Goal: Task Accomplishment & Management: Use online tool/utility

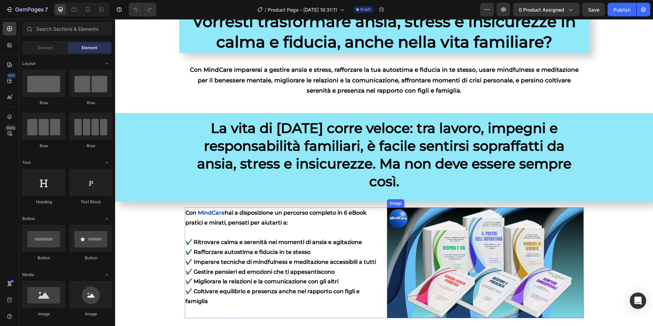
scroll to position [205, 0]
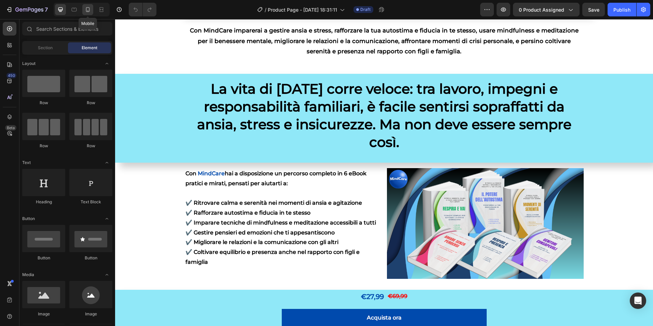
click at [85, 8] on icon at bounding box center [87, 9] width 7 height 7
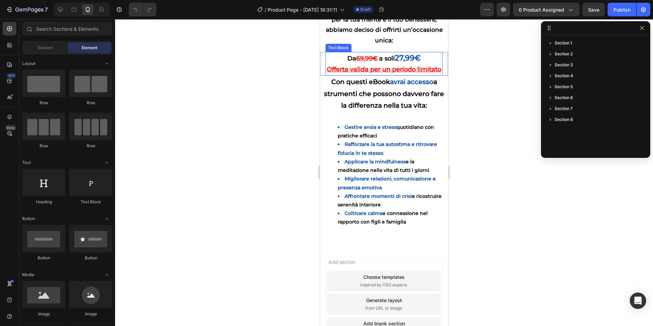
scroll to position [635, 0]
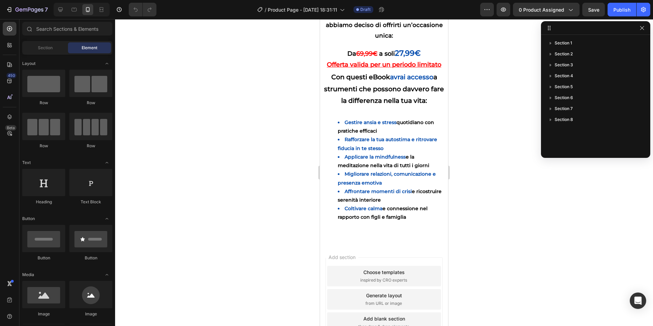
click at [530, 225] on div at bounding box center [384, 172] width 538 height 307
click at [58, 8] on icon at bounding box center [60, 10] width 4 height 4
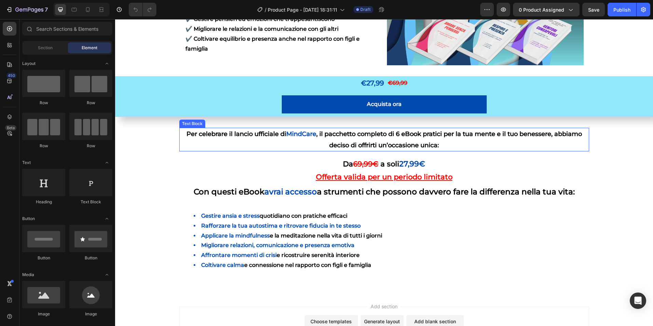
scroll to position [384, 0]
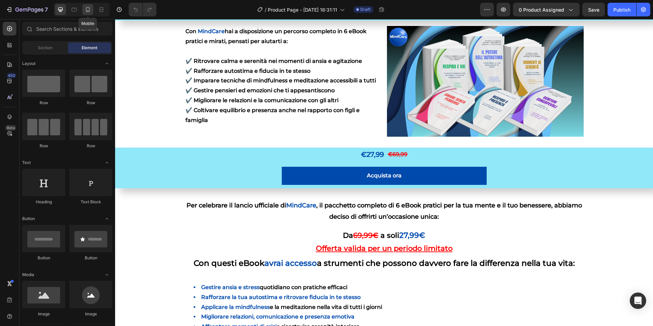
click at [85, 11] on icon at bounding box center [87, 9] width 7 height 7
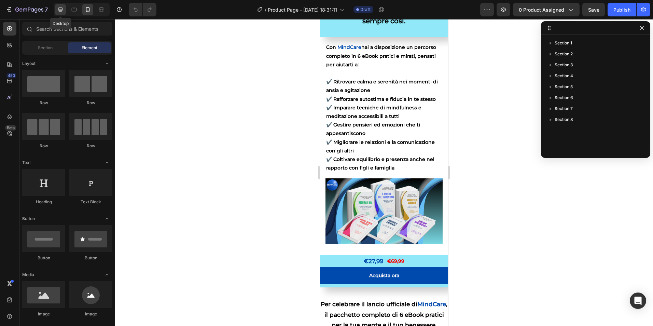
click at [62, 10] on icon at bounding box center [60, 10] width 4 height 4
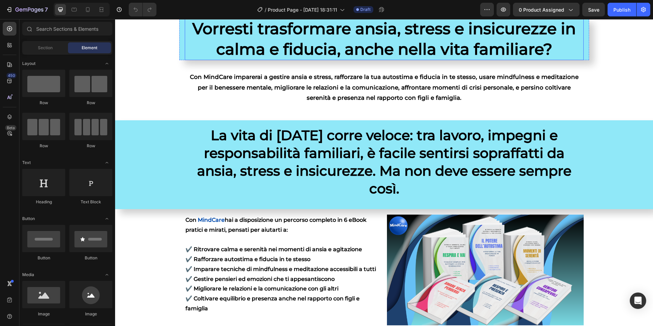
scroll to position [273, 0]
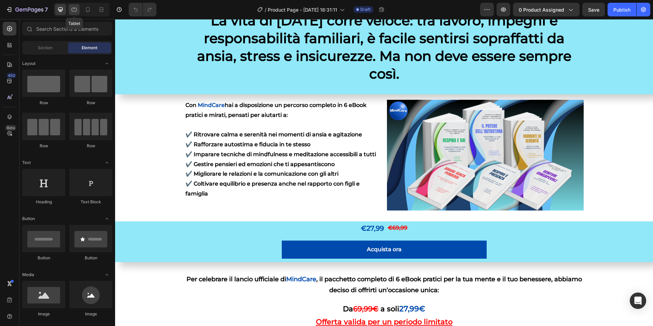
click at [75, 11] on icon at bounding box center [74, 10] width 5 height 4
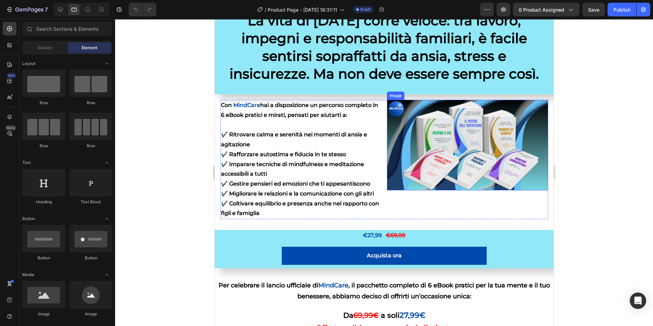
click at [464, 126] on img at bounding box center [467, 145] width 161 height 91
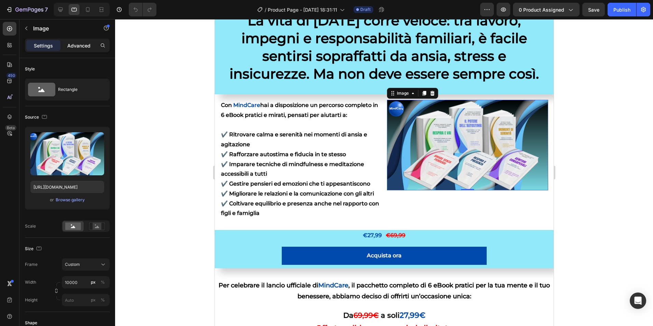
click at [83, 41] on div "Advanced" at bounding box center [79, 45] width 34 height 11
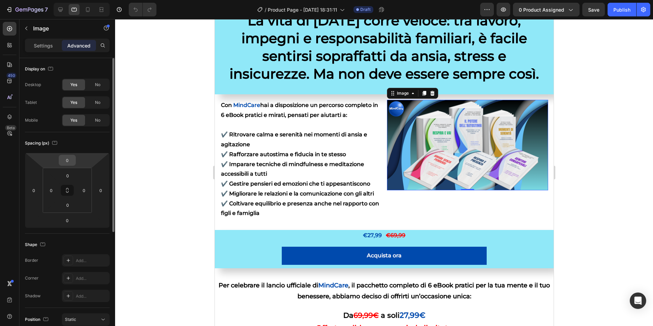
click at [71, 159] on input "0" at bounding box center [67, 160] width 14 height 10
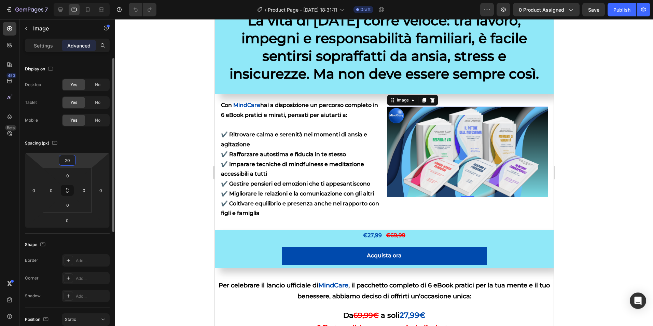
type input "2"
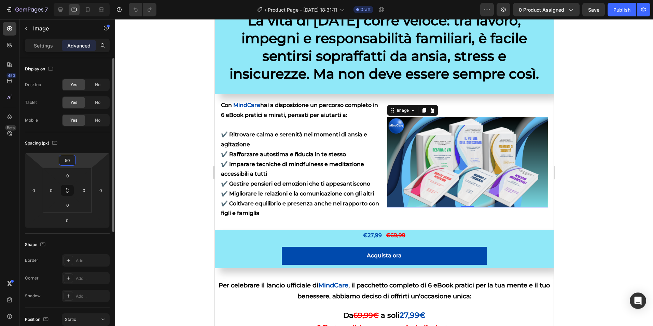
type input "5"
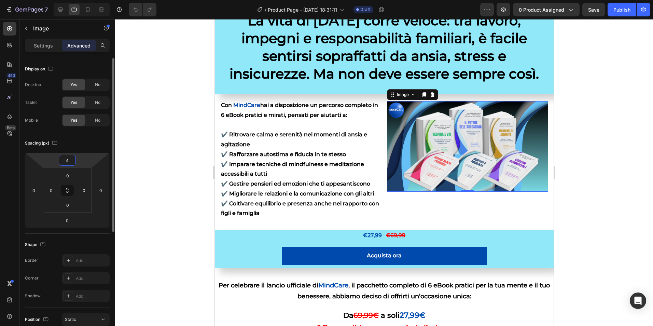
type input "40"
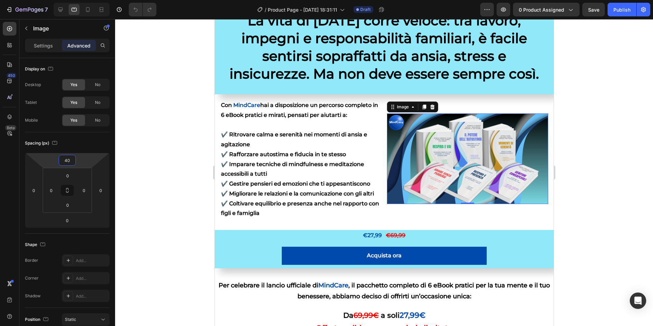
click at [619, 130] on div at bounding box center [384, 172] width 538 height 307
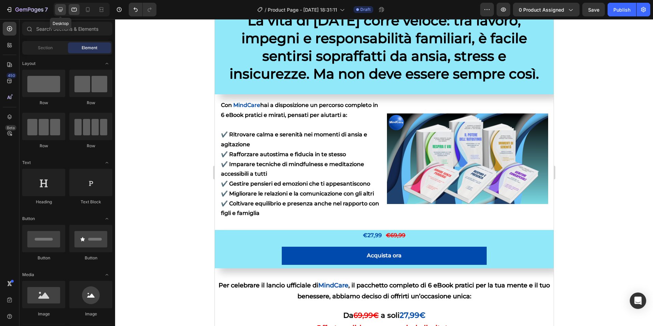
click at [58, 14] on div at bounding box center [60, 9] width 11 height 11
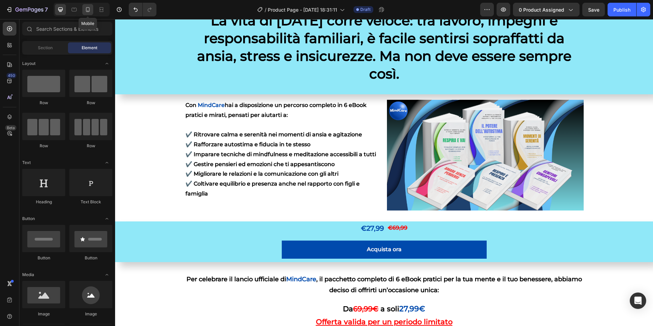
click at [86, 13] on icon at bounding box center [87, 9] width 7 height 7
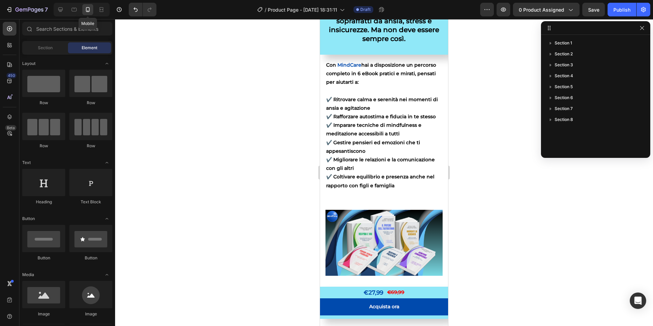
scroll to position [251, 0]
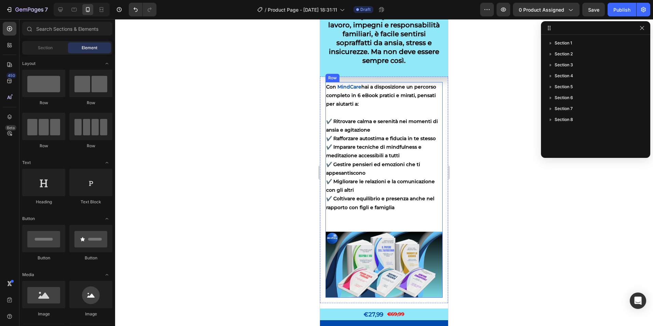
click at [368, 223] on div "Image" at bounding box center [383, 258] width 117 height 80
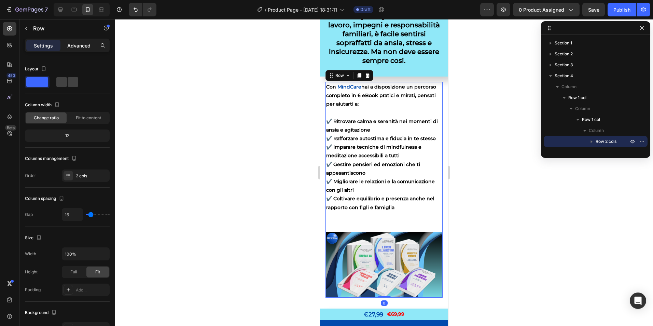
click at [67, 41] on div "Advanced" at bounding box center [79, 45] width 34 height 11
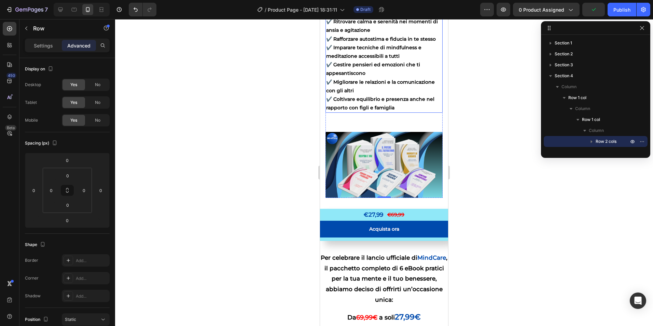
scroll to position [559, 0]
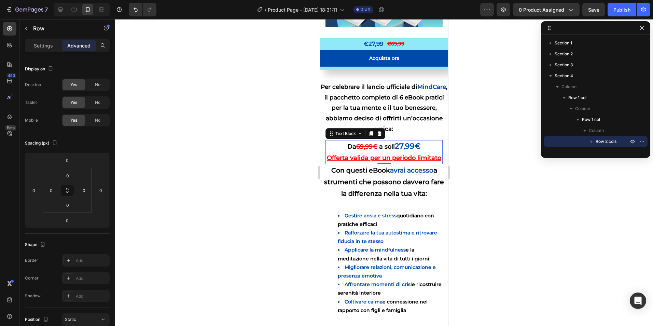
click at [362, 156] on u "Offerta valida per un periodo limitato" at bounding box center [384, 158] width 114 height 8
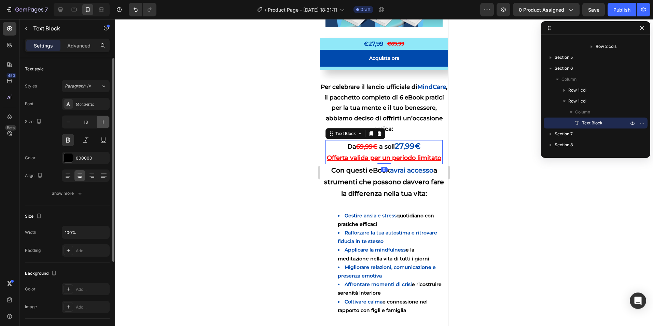
click at [105, 123] on icon "button" at bounding box center [103, 122] width 7 height 7
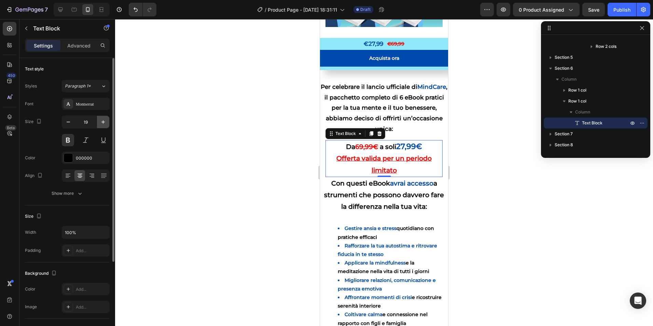
click at [105, 123] on icon "button" at bounding box center [103, 122] width 7 height 7
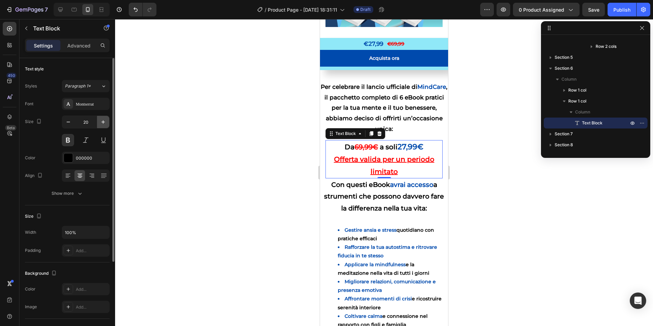
click at [105, 123] on icon "button" at bounding box center [103, 122] width 7 height 7
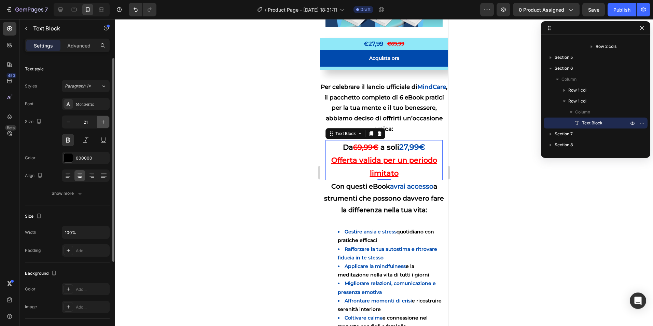
click at [105, 123] on icon "button" at bounding box center [103, 122] width 7 height 7
type input "22"
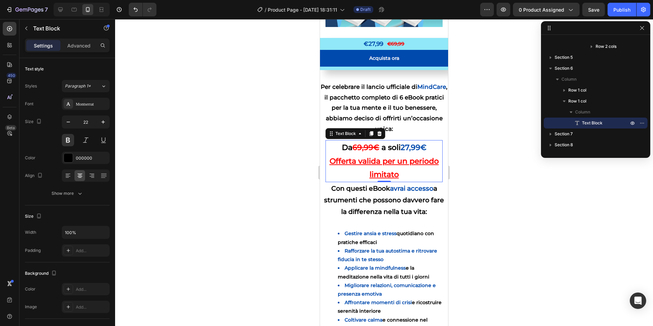
click at [220, 138] on div at bounding box center [384, 172] width 538 height 307
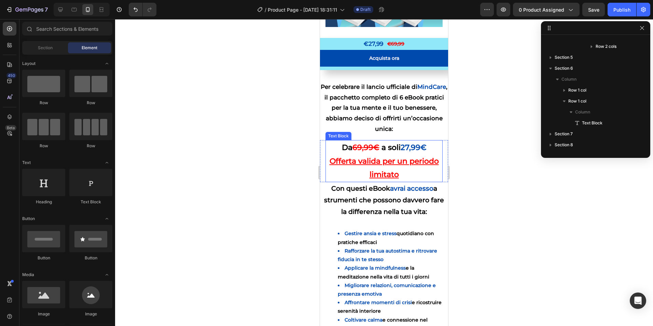
click at [368, 178] on p "Da 69,99€ a soli 27,99€ Offerta valida per un periodo limitato" at bounding box center [384, 161] width 116 height 41
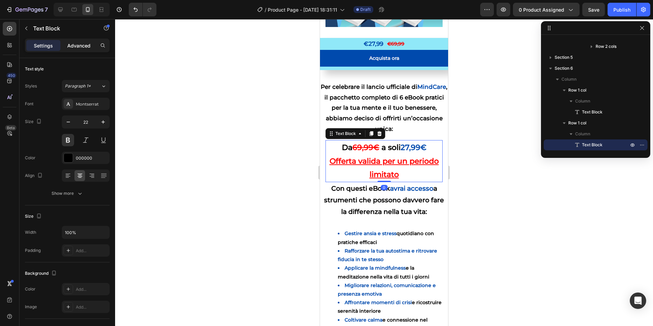
click at [80, 45] on p "Advanced" at bounding box center [78, 45] width 23 height 7
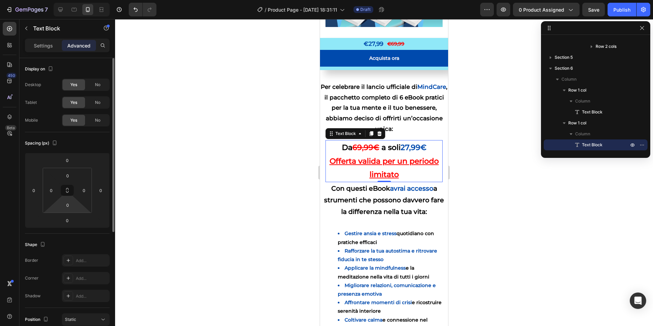
click at [69, 0] on html "7 / Product Page - [DATE] 18:31:11 Draft Preview 0 product assigned Save Publis…" at bounding box center [326, 0] width 653 height 0
click at [70, 206] on input "0" at bounding box center [68, 205] width 14 height 10
type input "010"
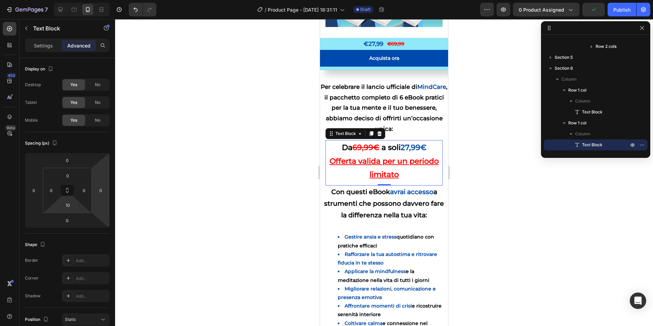
click at [193, 158] on div at bounding box center [384, 172] width 538 height 307
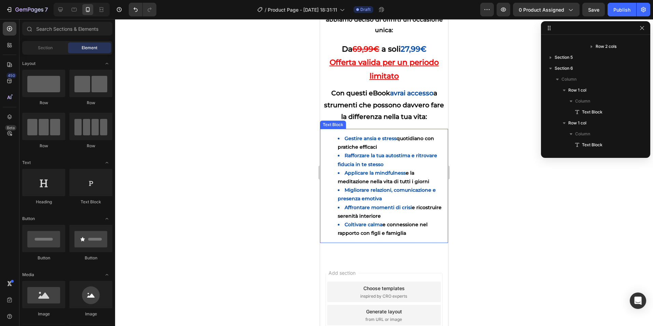
scroll to position [661, 0]
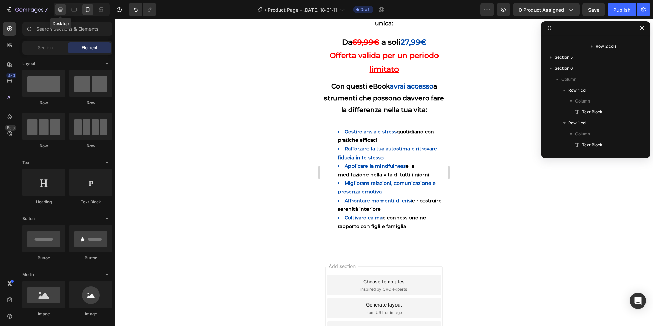
click at [58, 8] on icon at bounding box center [60, 9] width 7 height 7
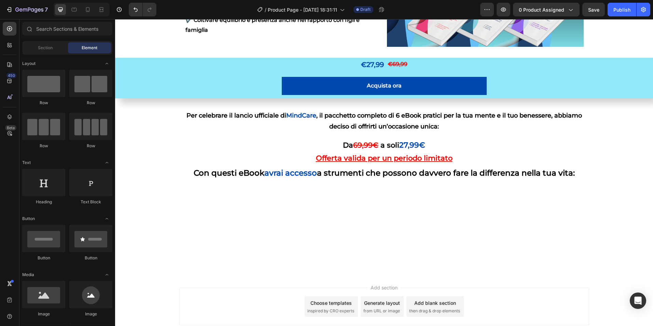
scroll to position [477, 0]
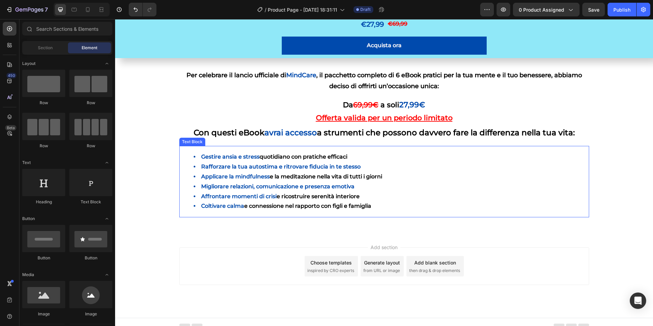
click at [226, 151] on div "Gestire ansia e stress quotidiano con pratiche efficaci Rafforzare la tua autos…" at bounding box center [384, 181] width 410 height 71
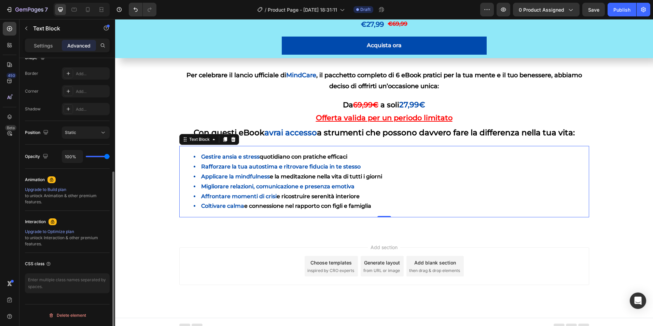
scroll to position [16, 0]
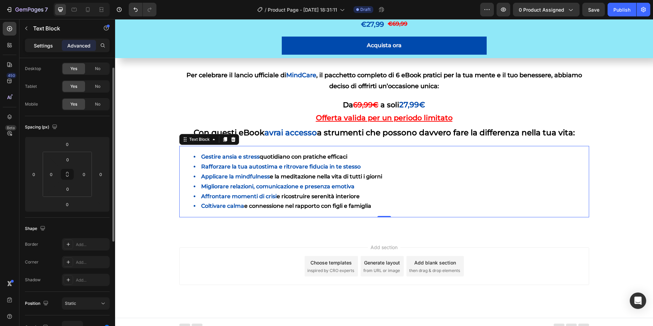
click at [40, 49] on p "Settings" at bounding box center [43, 45] width 19 height 7
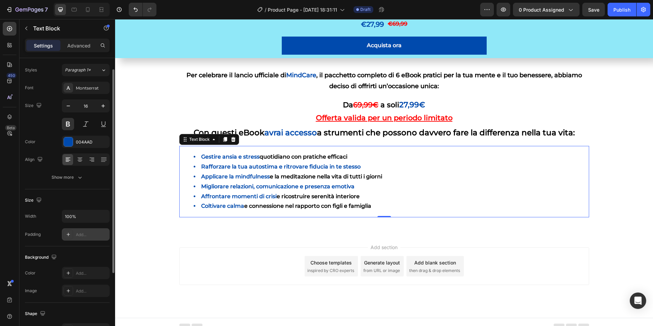
scroll to position [117, 0]
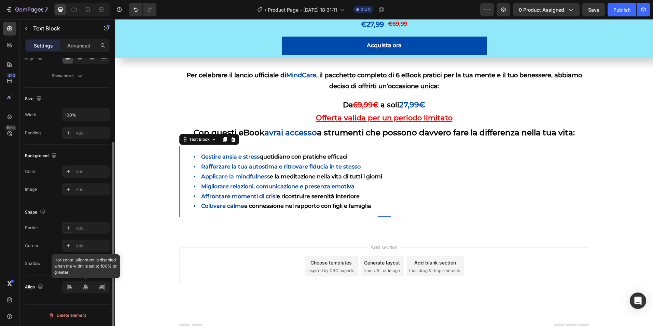
click at [86, 289] on div at bounding box center [86, 287] width 48 height 12
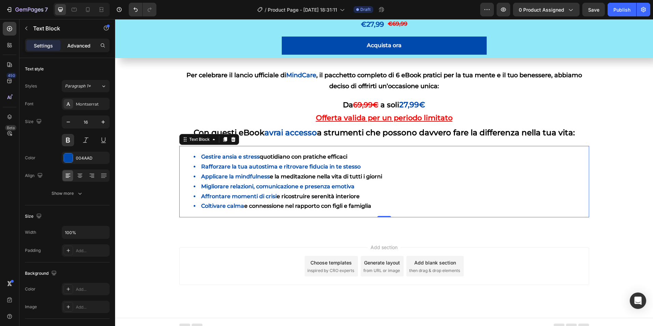
click at [83, 50] on div "Advanced" at bounding box center [79, 45] width 34 height 11
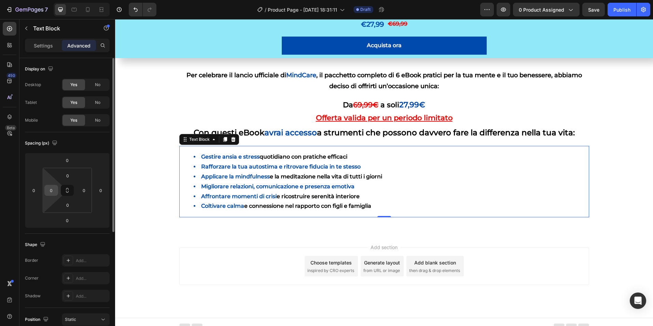
click at [56, 190] on div "0" at bounding box center [51, 190] width 14 height 11
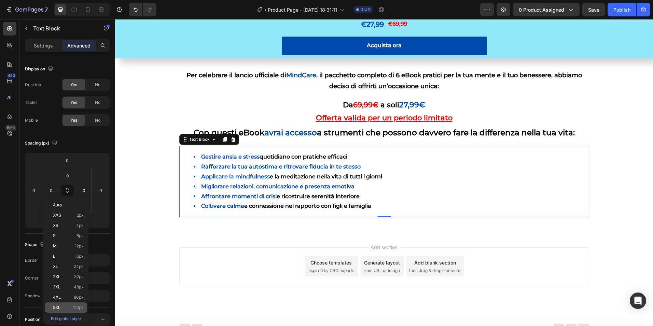
click at [75, 307] on span "112px" at bounding box center [78, 307] width 11 height 5
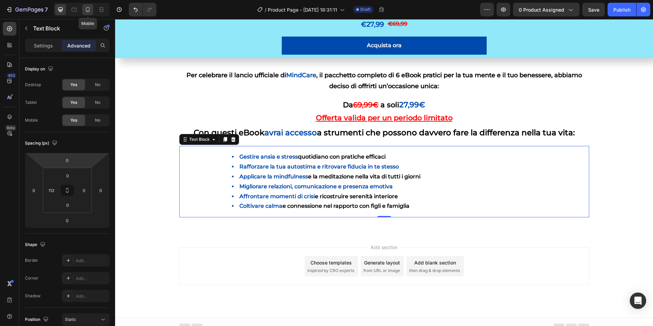
click at [90, 8] on icon at bounding box center [87, 9] width 7 height 7
type input "10"
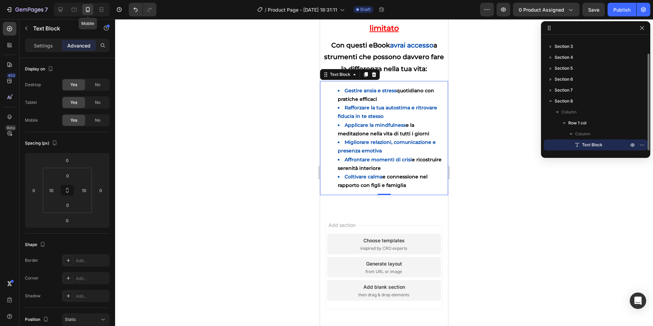
scroll to position [611, 0]
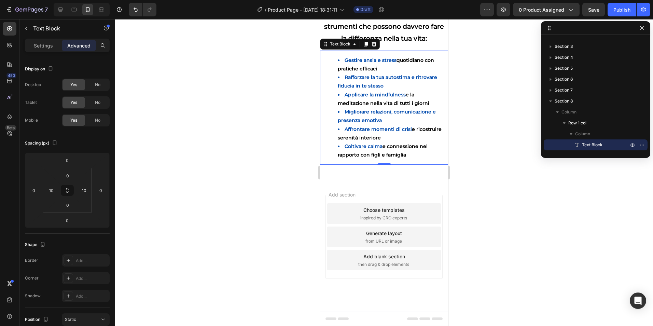
click at [79, 45] on p "Advanced" at bounding box center [78, 45] width 23 height 7
click at [63, 9] on icon at bounding box center [60, 9] width 7 height 7
type input "112"
type input "0"
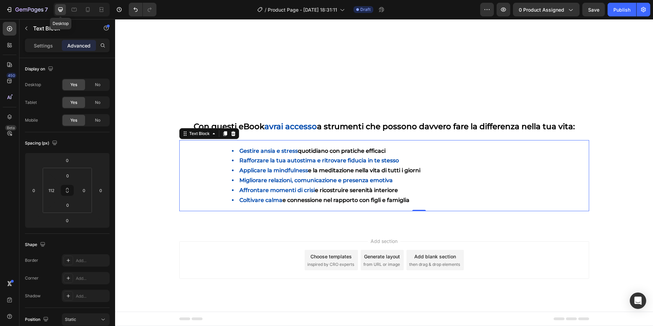
scroll to position [472, 0]
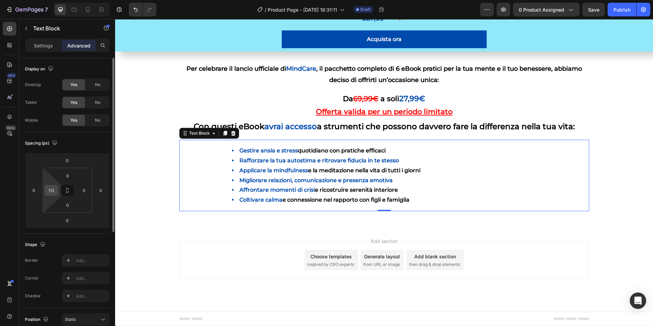
click at [50, 190] on input "112" at bounding box center [51, 190] width 10 height 10
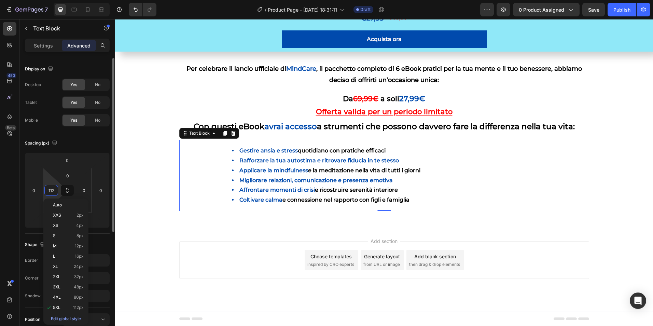
click at [50, 190] on input "112" at bounding box center [51, 190] width 10 height 10
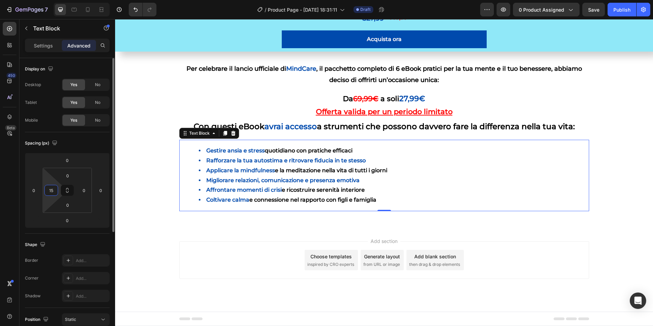
type input "1"
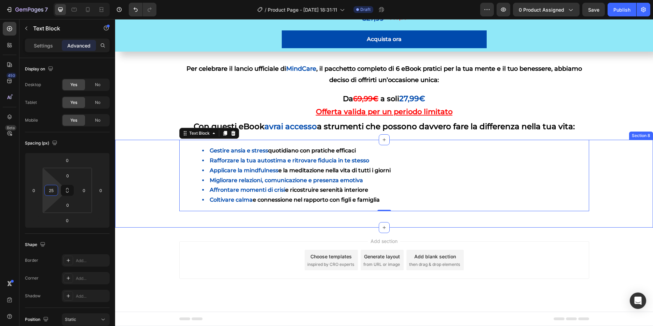
type input "2"
type input "300"
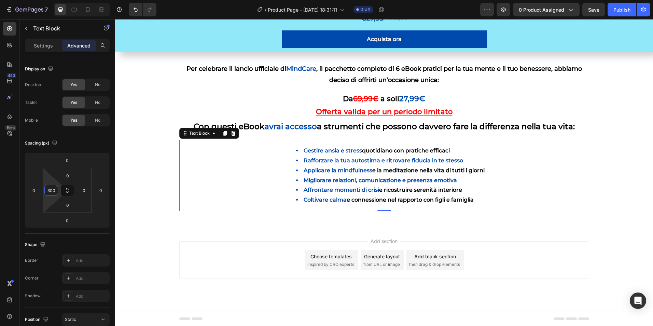
click at [167, 271] on div "Add section Choose templates inspired by CRO experts Generate layout from URL o…" at bounding box center [384, 269] width 538 height 84
